Goal: Find specific page/section: Find specific page/section

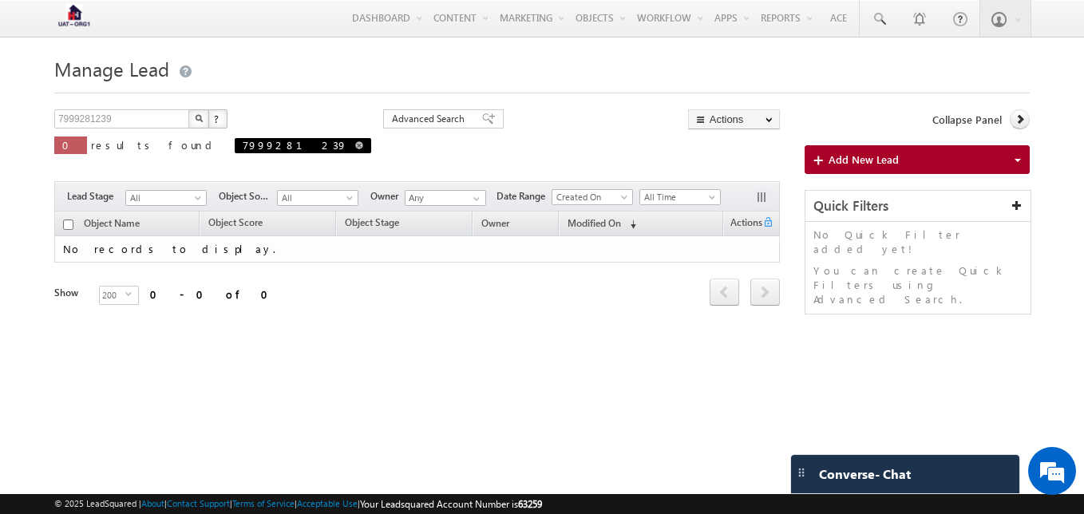
click at [355, 145] on span at bounding box center [359, 145] width 8 height 8
type input "Search Objects"
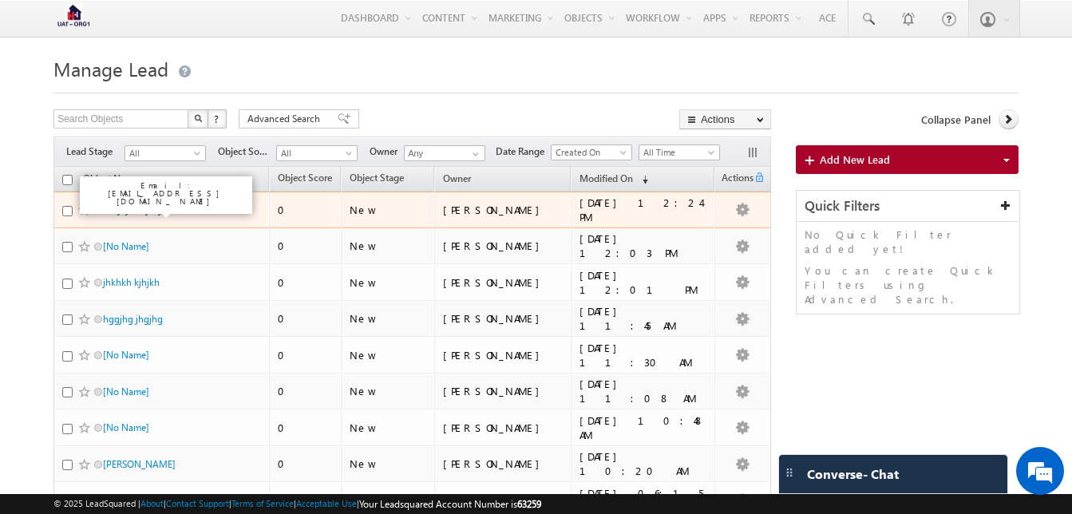
click at [110, 209] on link "khkjhjkh kjhkj" at bounding box center [132, 210] width 58 height 12
